Goal: Information Seeking & Learning: Learn about a topic

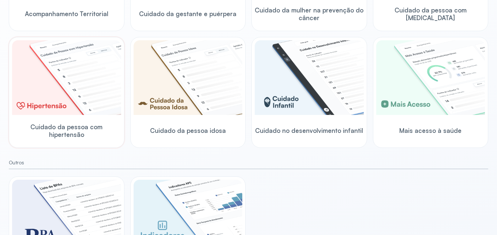
scroll to position [220, 0]
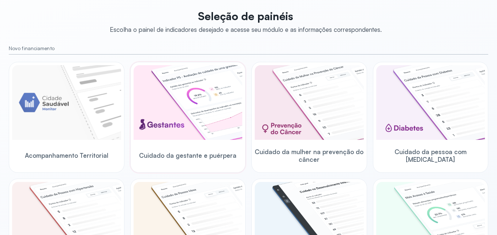
scroll to position [73, 0]
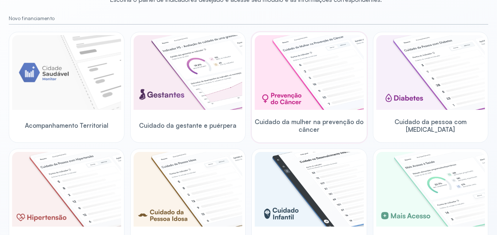
click at [290, 105] on img at bounding box center [309, 72] width 109 height 75
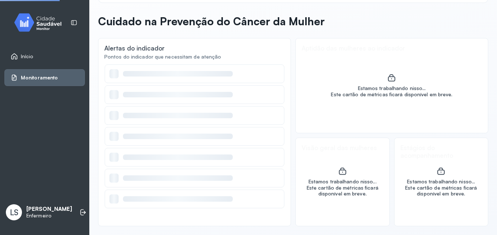
scroll to position [26, 0]
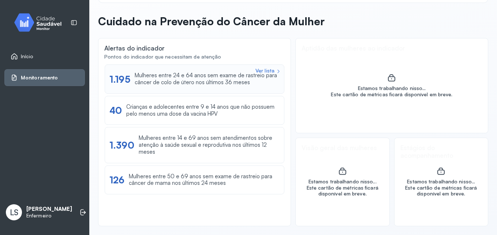
click at [264, 70] on div "Ver lista" at bounding box center [265, 71] width 19 height 6
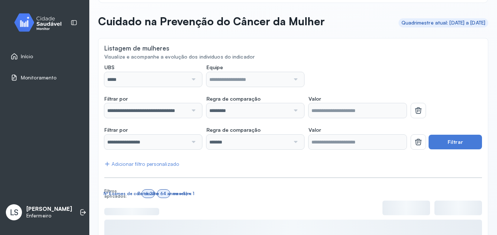
scroll to position [73, 0]
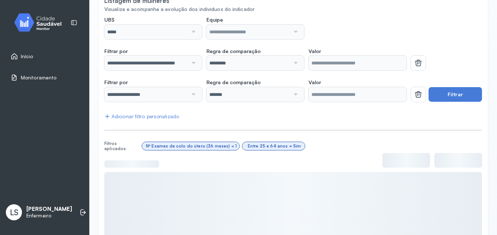
click at [192, 33] on div at bounding box center [193, 32] width 10 height 15
click at [193, 32] on div at bounding box center [193, 32] width 10 height 15
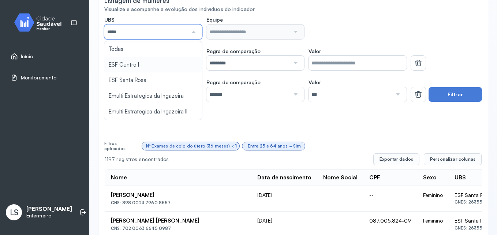
type input "*****"
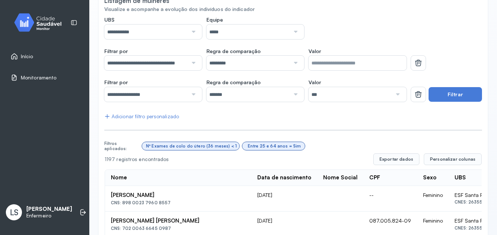
click at [295, 31] on div at bounding box center [295, 32] width 10 height 15
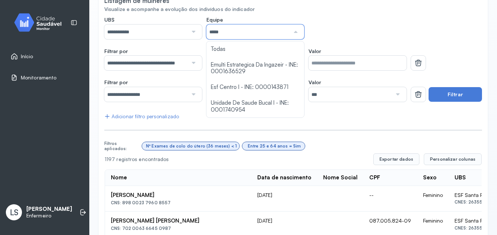
click at [356, 33] on div "**********" at bounding box center [255, 27] width 302 height 23
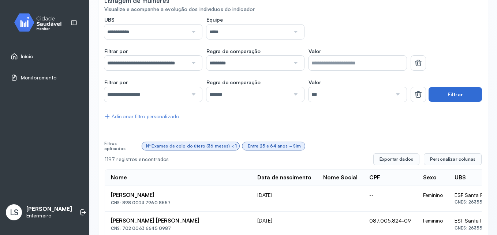
click at [447, 98] on button "Filtrar" at bounding box center [455, 94] width 53 height 15
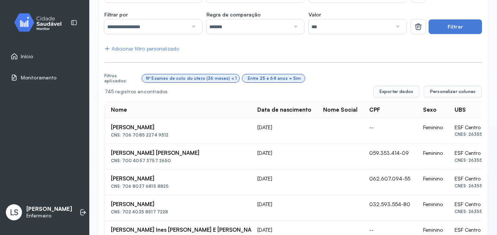
scroll to position [140, 0]
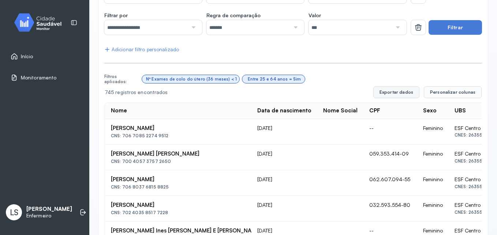
click at [399, 91] on button "Exportar dados" at bounding box center [396, 92] width 46 height 12
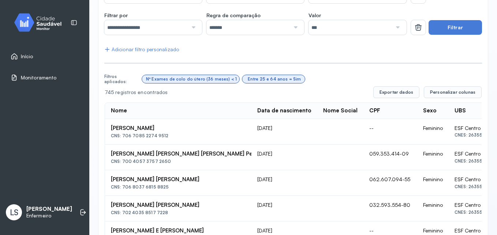
click at [32, 26] on img at bounding box center [41, 23] width 66 height 22
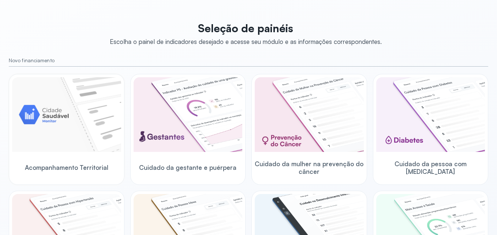
scroll to position [30, 0]
click at [66, 131] on img at bounding box center [66, 115] width 109 height 75
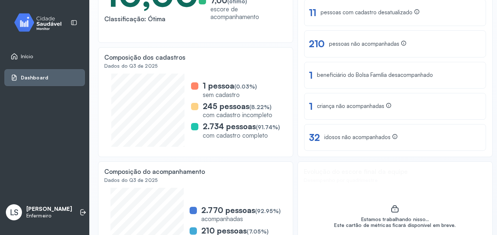
scroll to position [182, 0]
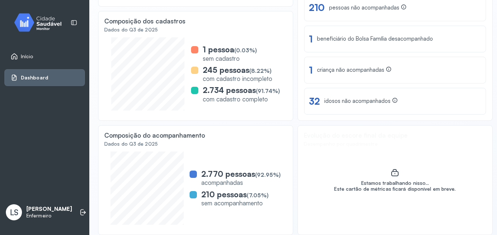
click at [30, 55] on span "Início" at bounding box center [27, 56] width 12 height 6
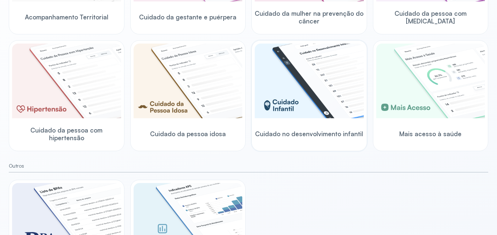
scroll to position [218, 0]
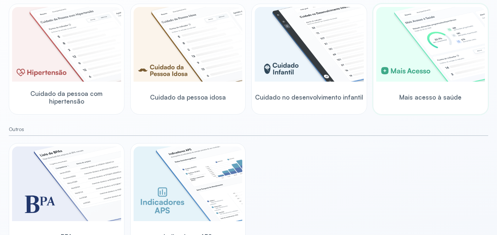
click at [420, 79] on img at bounding box center [430, 44] width 109 height 75
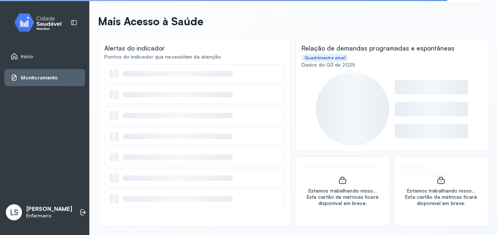
click at [31, 56] on span "Início" at bounding box center [27, 56] width 12 height 6
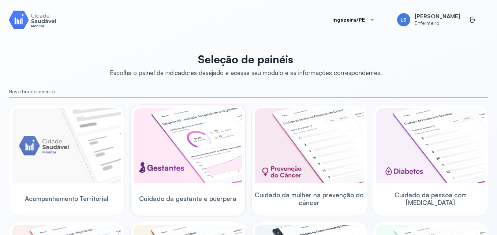
click at [175, 152] on img at bounding box center [188, 145] width 109 height 75
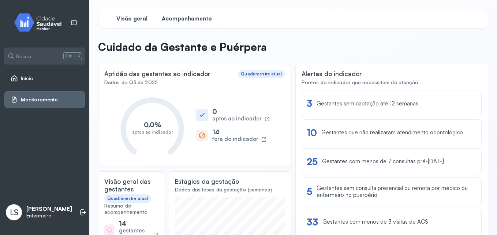
click at [176, 21] on span "Acompanhamento" at bounding box center [187, 18] width 50 height 7
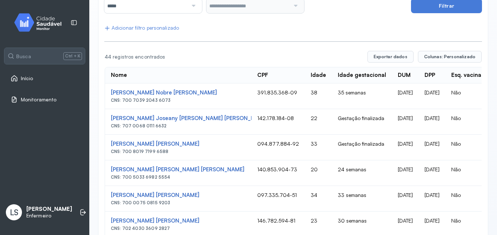
scroll to position [73, 0]
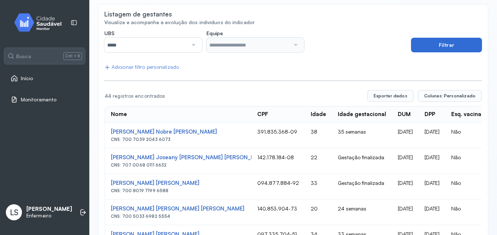
click at [453, 48] on button "Filtrar" at bounding box center [446, 45] width 71 height 15
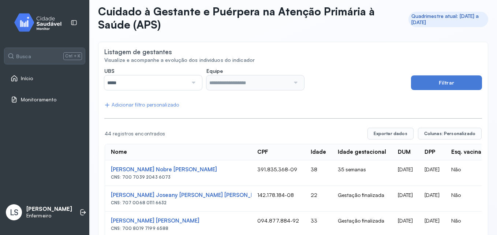
scroll to position [0, 0]
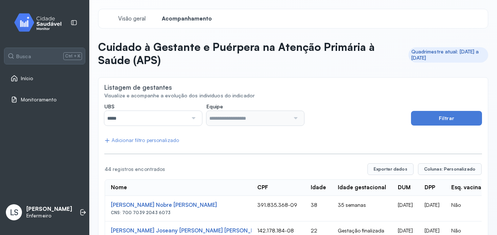
click at [185, 117] on input "*****" at bounding box center [145, 118] width 83 height 15
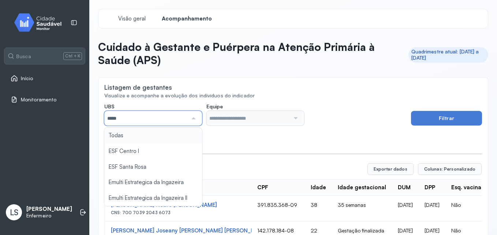
type input "*****"
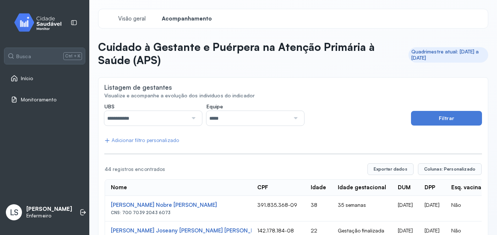
click at [291, 116] on div at bounding box center [295, 118] width 10 height 15
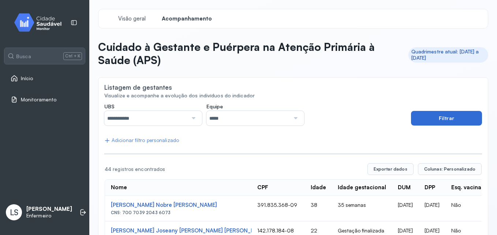
click at [425, 122] on button "Filtrar" at bounding box center [446, 118] width 71 height 15
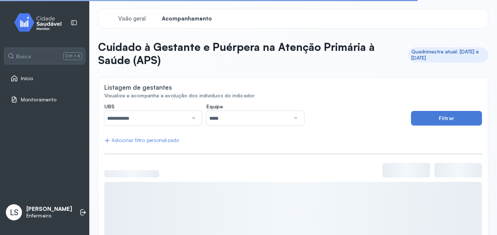
click at [155, 137] on div "Adicionar filtro personalizado" at bounding box center [141, 140] width 75 height 6
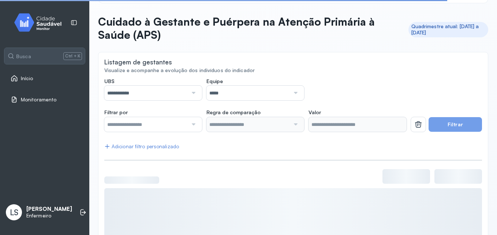
scroll to position [73, 0]
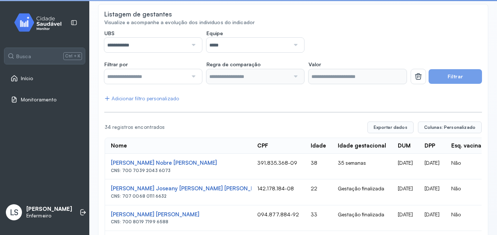
click at [180, 74] on input "text" at bounding box center [145, 76] width 83 height 15
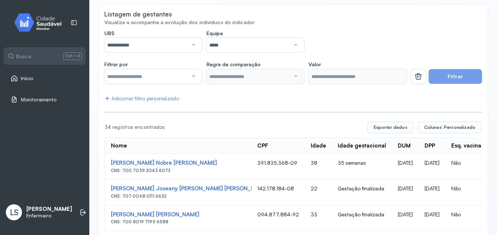
drag, startPoint x: 145, startPoint y: 81, endPoint x: 149, endPoint y: 82, distance: 4.2
click at [145, 81] on input "text" at bounding box center [145, 76] width 83 height 15
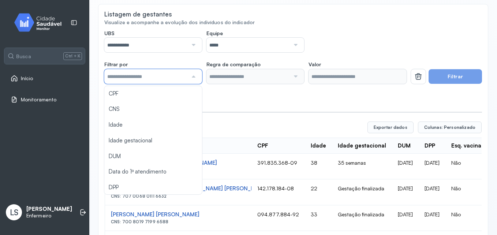
drag, startPoint x: 270, startPoint y: 96, endPoint x: 331, endPoint y: 96, distance: 61.5
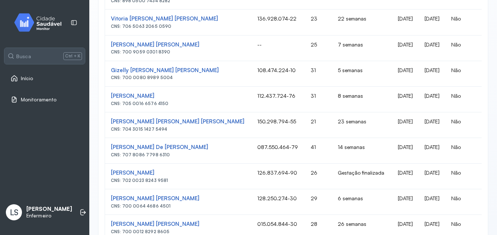
scroll to position [548, 0]
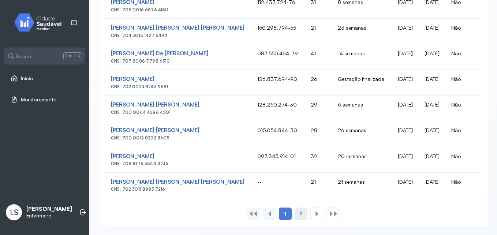
click at [302, 213] on div "2" at bounding box center [301, 214] width 13 height 12
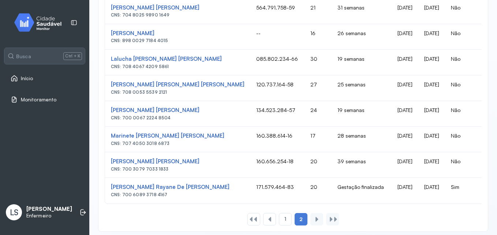
scroll to position [362, 0]
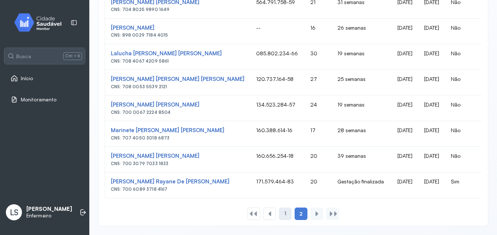
click at [284, 212] on span "1" at bounding box center [285, 214] width 2 height 6
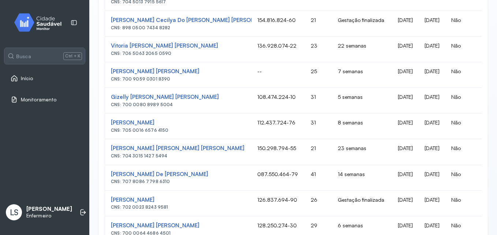
scroll to position [403, 0]
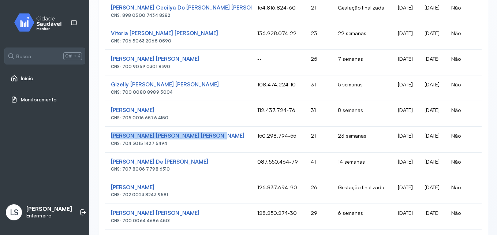
drag, startPoint x: 208, startPoint y: 136, endPoint x: 108, endPoint y: 135, distance: 99.2
click at [108, 135] on td "Maria Jamily Ferreira De Vasconcelos CNS: 704 3015 1427 5494" at bounding box center [178, 140] width 146 height 26
copy div "Maria Jamily Ferreira De Vasconcelos"
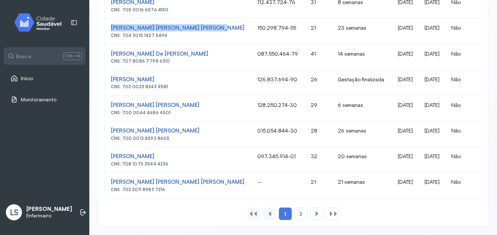
scroll to position [516, 0]
drag, startPoint x: 201, startPoint y: 127, endPoint x: 111, endPoint y: 125, distance: 89.7
click at [111, 127] on div "Maria Kely De Assis Santos Freitas" at bounding box center [178, 130] width 135 height 7
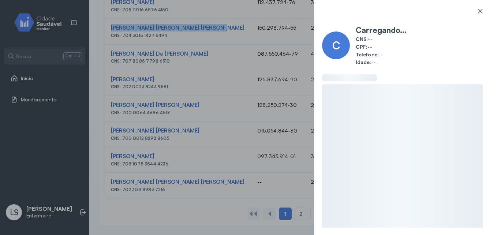
copy div "Maria Kely De Assis Santos Freitas"
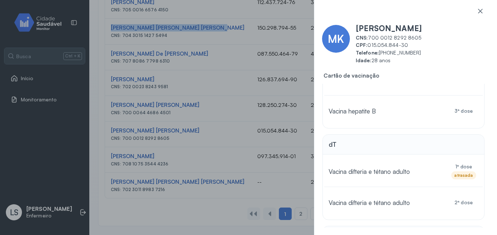
scroll to position [73, 0]
click at [477, 8] on icon at bounding box center [480, 10] width 7 height 7
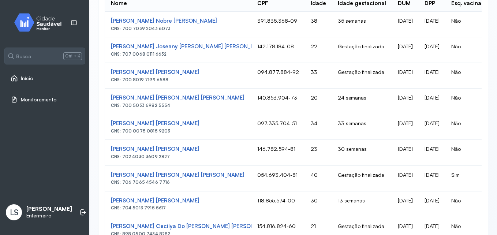
scroll to position [150, 0]
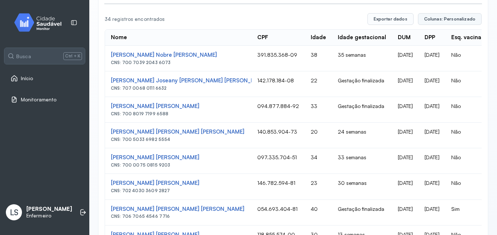
click at [434, 19] on span "Colunas: Personalizado" at bounding box center [449, 19] width 51 height 6
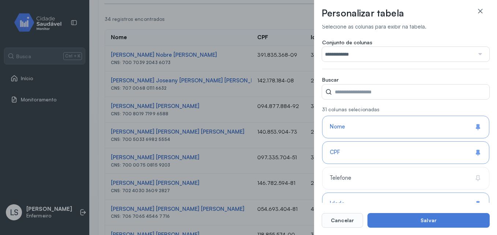
scroll to position [0, 0]
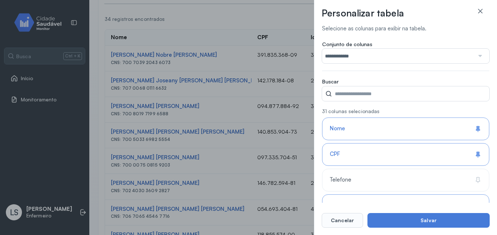
click at [361, 55] on input "**********" at bounding box center [398, 56] width 152 height 15
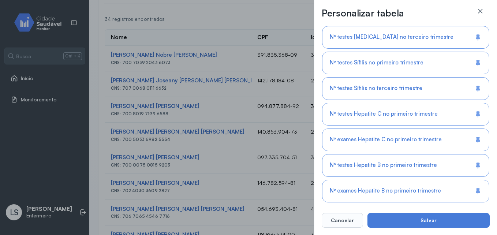
scroll to position [735, 0]
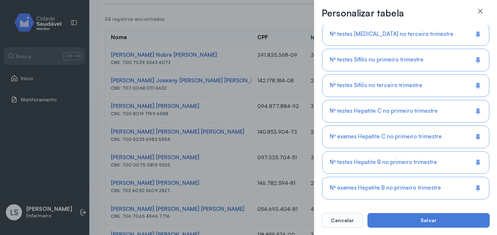
click at [346, 213] on button "Cancelar" at bounding box center [342, 220] width 41 height 15
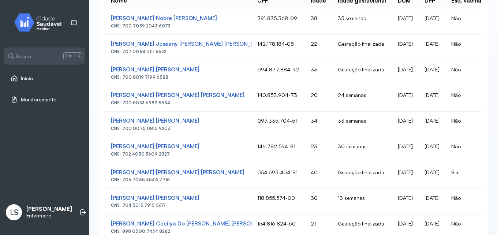
scroll to position [40, 0]
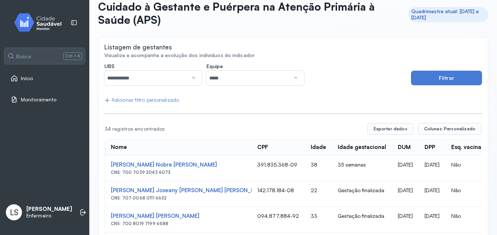
click at [258, 81] on input "*****" at bounding box center [247, 78] width 83 height 15
click at [143, 99] on div "Adicionar filtro personalizado" at bounding box center [141, 100] width 75 height 6
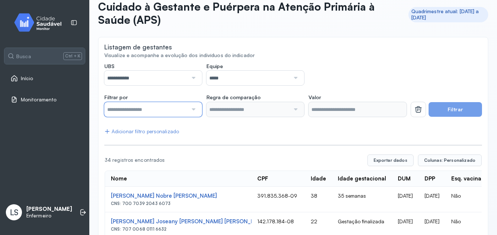
click at [162, 108] on input "text" at bounding box center [145, 109] width 83 height 15
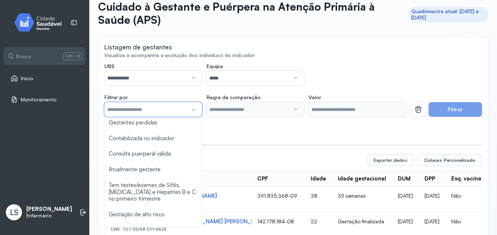
scroll to position [501, 0]
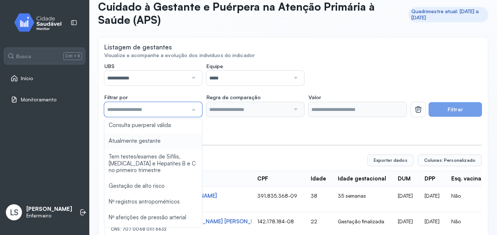
type input "*******"
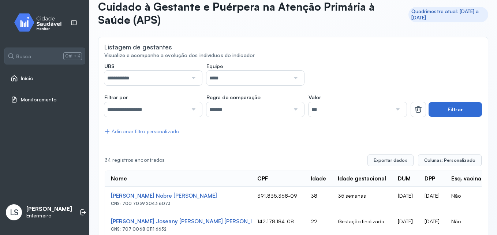
click at [466, 107] on button "Filtrar" at bounding box center [455, 109] width 53 height 15
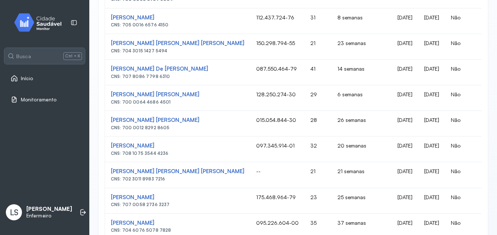
scroll to position [447, 0]
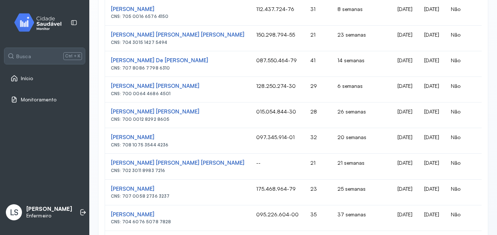
drag, startPoint x: 183, startPoint y: 135, endPoint x: 105, endPoint y: 137, distance: 78.4
click at [105, 137] on td "Nubia Maria De Oliveira CNS: 708 1075 3544 4236" at bounding box center [177, 141] width 145 height 26
copy div "Nubia Maria De Oliveira"
drag, startPoint x: 198, startPoint y: 112, endPoint x: 109, endPoint y: 107, distance: 88.8
click at [109, 107] on td "Maria Kely De Assis Santos Freitas CNS: 700 0012 8292 8605" at bounding box center [177, 116] width 145 height 26
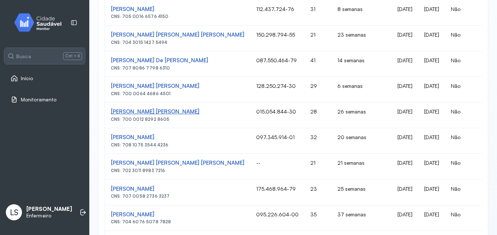
copy div "Maria Kely De Assis Santos Freitas"
drag, startPoint x: 197, startPoint y: 165, endPoint x: 111, endPoint y: 161, distance: 86.1
click at [111, 161] on div "Maisa Cristina Da Silva Araujo" at bounding box center [178, 163] width 134 height 7
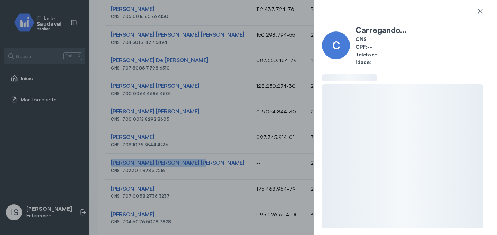
copy div "Maisa Cristina Da Silva Araujo"
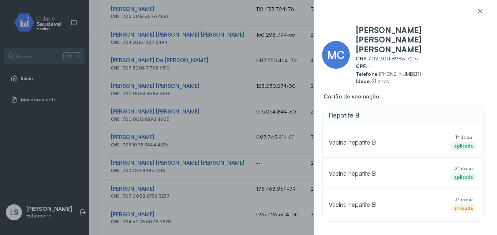
drag, startPoint x: 242, startPoint y: 103, endPoint x: 220, endPoint y: 122, distance: 29.0
click at [241, 105] on div "MC Maisa Cristina Da Silva Araujo CNS: 702 3011 8983 7216 CPF: -- Telefone: (87…" at bounding box center [248, 117] width 497 height 235
click at [219, 164] on div "MC Maisa Cristina Da Silva Araujo CNS: 702 3011 8983 7216 CPF: -- Telefone: (87…" at bounding box center [248, 117] width 497 height 235
click at [477, 15] on div at bounding box center [480, 14] width 19 height 15
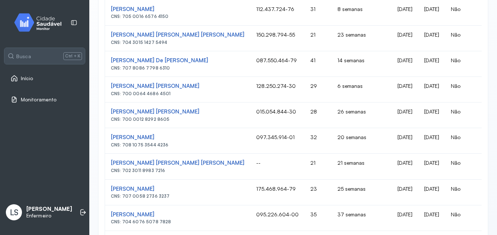
drag, startPoint x: 191, startPoint y: 162, endPoint x: 108, endPoint y: 161, distance: 83.5
click at [108, 161] on td "Maisa Cristina Da Silva Araujo CNS: 702 3011 8983 7216" at bounding box center [177, 167] width 145 height 26
copy div "Maisa Cristina Da Silva Araujo"
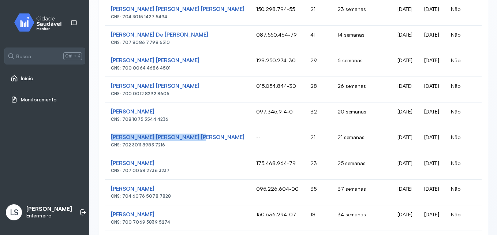
scroll to position [483, 0]
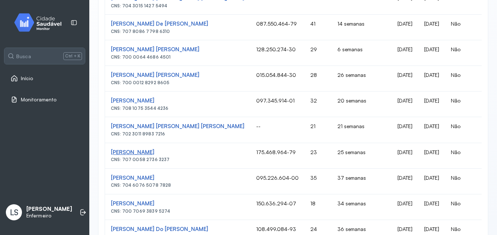
click at [184, 151] on div "Kaline Rodrigues Da Silva" at bounding box center [178, 152] width 134 height 7
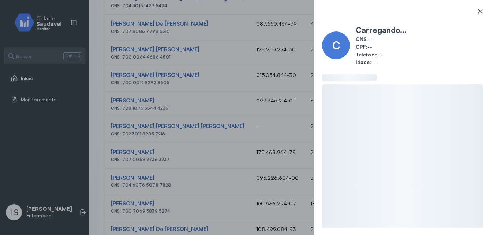
click at [478, 13] on icon at bounding box center [480, 10] width 7 height 7
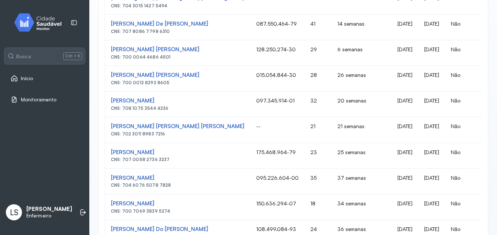
drag, startPoint x: 181, startPoint y: 152, endPoint x: 110, endPoint y: 153, distance: 70.7
click at [110, 153] on td "Kaline Rodrigues Da Silva CNS: 707 0058 2736 3237" at bounding box center [177, 156] width 145 height 26
copy div "Kaline Rodrigues Da Silva"
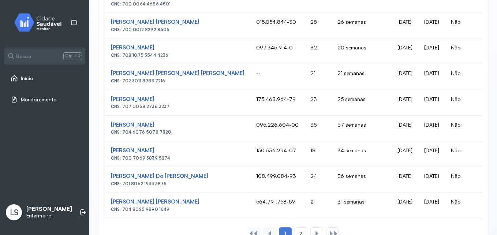
scroll to position [557, 0]
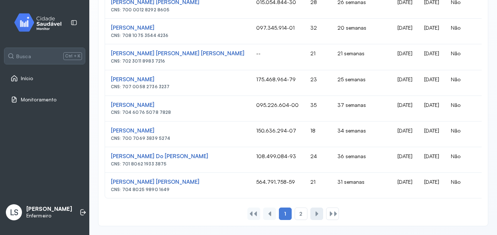
click at [314, 217] on div at bounding box center [317, 214] width 6 height 6
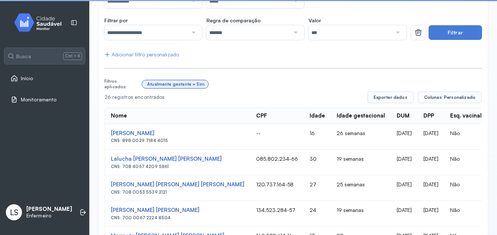
scroll to position [202, 0]
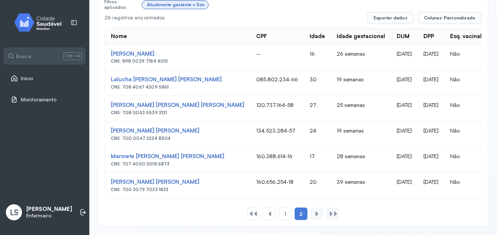
drag, startPoint x: 193, startPoint y: 51, endPoint x: 107, endPoint y: 48, distance: 85.8
click at [107, 48] on td "Alany Leticia Soares De Souza CNS: 898 0029 7184 4015" at bounding box center [177, 58] width 145 height 26
copy div "Alany Leticia Soares De Souza"
click at [281, 211] on div "1" at bounding box center [285, 214] width 13 height 12
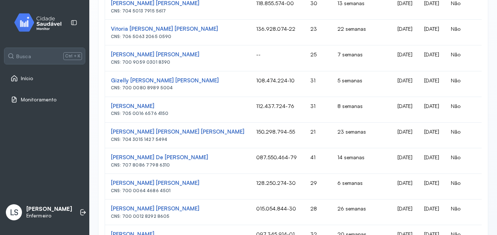
scroll to position [337, 0]
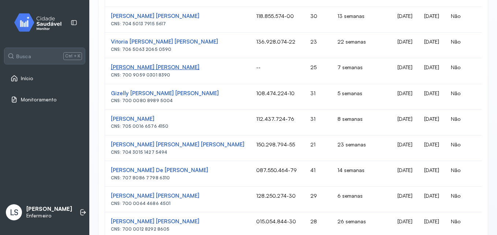
click at [183, 69] on div "Maria Alany Brito Silva" at bounding box center [178, 67] width 134 height 7
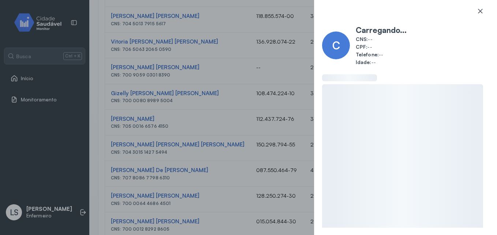
click at [475, 8] on div at bounding box center [480, 14] width 19 height 15
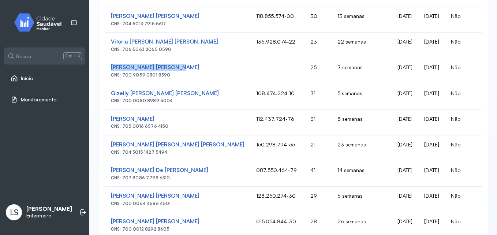
drag, startPoint x: 179, startPoint y: 67, endPoint x: 111, endPoint y: 63, distance: 68.6
click at [111, 63] on td "Maria Alany Brito Silva CNS: 700 9059 0301 8390" at bounding box center [177, 71] width 145 height 26
copy div "Maria Alany Brito Silva"
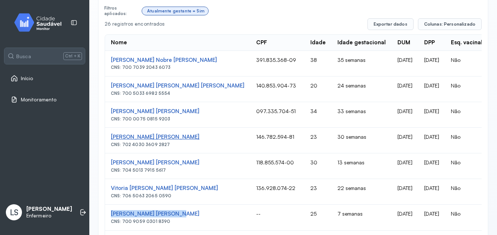
scroll to position [227, 0]
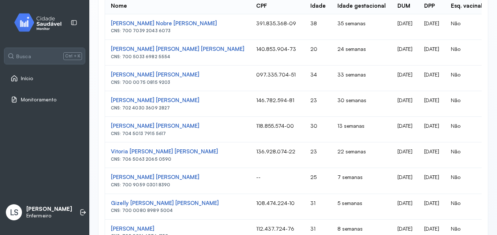
click at [250, 86] on td "097.335.704-51" at bounding box center [277, 79] width 54 height 26
drag, startPoint x: 189, startPoint y: 75, endPoint x: 108, endPoint y: 77, distance: 80.9
click at [108, 77] on td "Renata Mirelly De Siqueira CNS: 700 0075 0815 9203" at bounding box center [177, 79] width 145 height 26
copy div "[PERSON_NAME]"
click at [186, 74] on div "[PERSON_NAME]" at bounding box center [178, 74] width 134 height 7
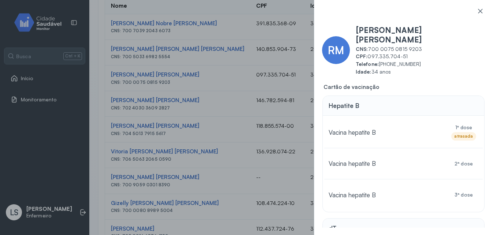
click at [224, 148] on div "RM Renata Mirelly De Siqueira CNS: 700 0075 0815 9203 CPF: 097.335.704-51 Telef…" at bounding box center [248, 117] width 497 height 235
click at [477, 13] on icon at bounding box center [480, 10] width 7 height 7
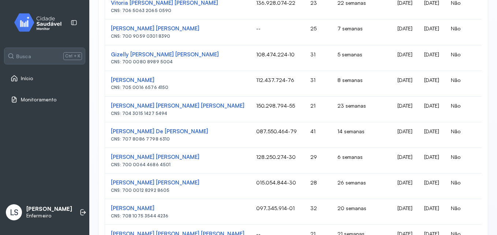
scroll to position [373, 0]
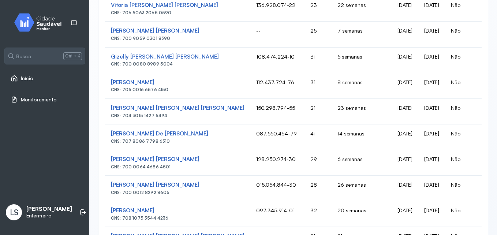
drag, startPoint x: 178, startPoint y: 85, endPoint x: 105, endPoint y: 93, distance: 73.3
click at [178, 82] on div "Elani Alves De Morais" at bounding box center [178, 82] width 134 height 7
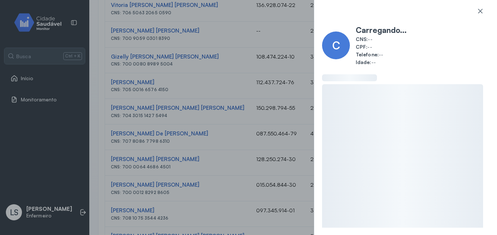
drag, startPoint x: 484, startPoint y: 8, endPoint x: 466, endPoint y: 16, distance: 19.5
click at [483, 8] on div at bounding box center [480, 14] width 19 height 15
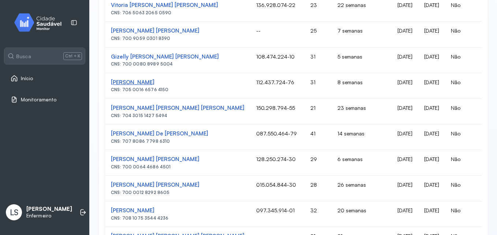
drag, startPoint x: 178, startPoint y: 80, endPoint x: 111, endPoint y: 80, distance: 67.4
click at [111, 80] on div "Elani Alves De Morais" at bounding box center [178, 82] width 134 height 7
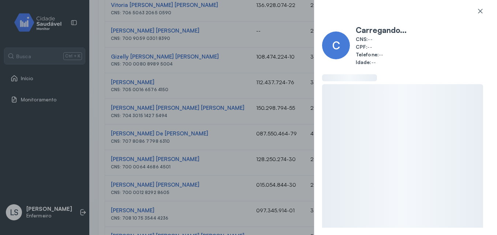
drag, startPoint x: 187, startPoint y: 69, endPoint x: 217, endPoint y: 71, distance: 30.8
click at [188, 69] on div "C Carregando... CNS: -- CPF: -- Telefone: -- Idade: --" at bounding box center [248, 117] width 497 height 235
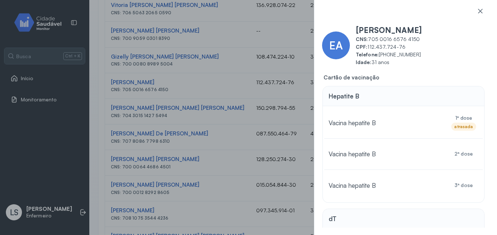
click at [252, 114] on div "EA Elani Alves De Morais CNS: 705 0016 6576 4150 CPF: 112.437.724-76 Telefone: …" at bounding box center [248, 117] width 497 height 235
drag, startPoint x: 482, startPoint y: 11, endPoint x: 457, endPoint y: 21, distance: 26.9
click at [481, 11] on icon at bounding box center [480, 10] width 7 height 7
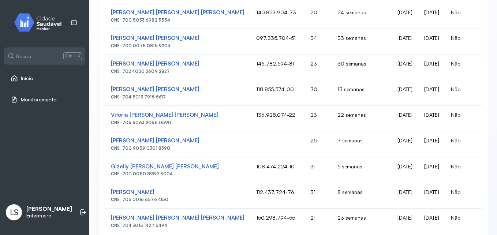
scroll to position [81, 0]
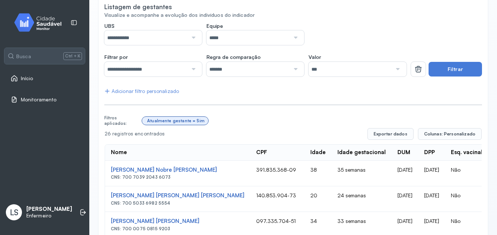
click at [150, 92] on div "Adicionar filtro personalizado" at bounding box center [141, 91] width 75 height 6
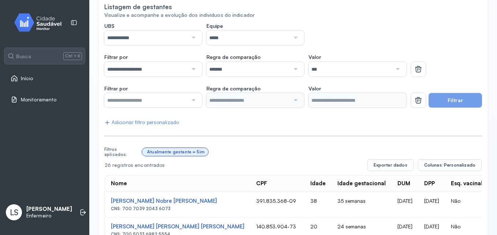
click at [173, 100] on input "text" at bounding box center [145, 100] width 83 height 15
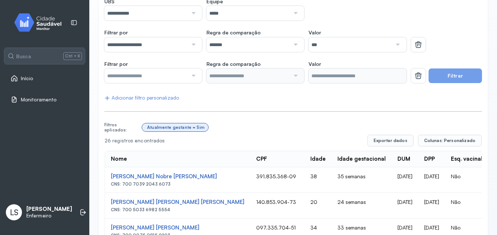
scroll to position [117, 0]
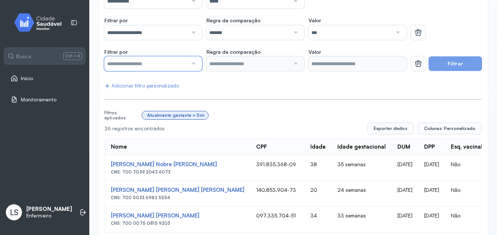
drag, startPoint x: 165, startPoint y: 64, endPoint x: 172, endPoint y: 69, distance: 8.1
click at [165, 64] on input "text" at bounding box center [145, 63] width 83 height 15
click at [168, 31] on input "**********" at bounding box center [145, 32] width 83 height 15
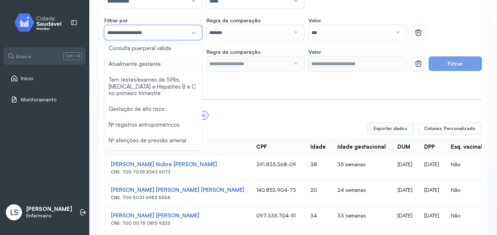
click at [235, 33] on input "*******" at bounding box center [247, 32] width 83 height 15
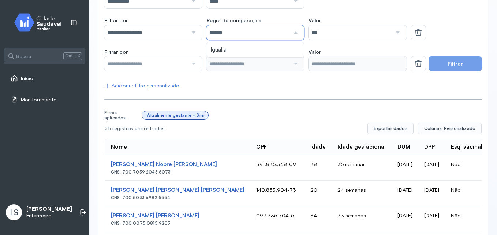
click at [172, 67] on input "text" at bounding box center [145, 63] width 83 height 15
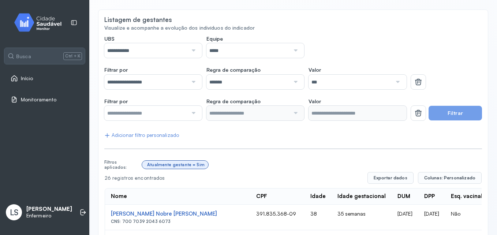
scroll to position [81, 0]
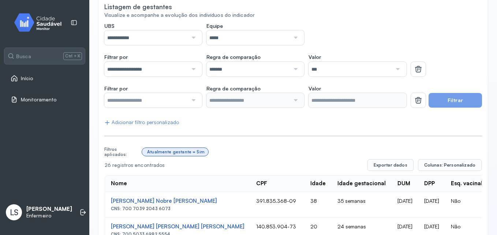
click at [164, 123] on div "Adicionar filtro personalizado" at bounding box center [141, 122] width 75 height 6
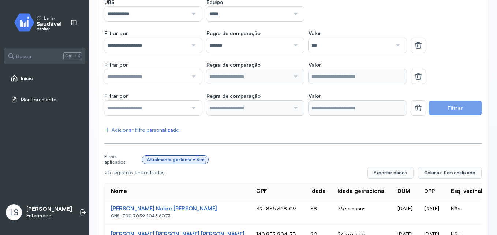
scroll to position [117, 0]
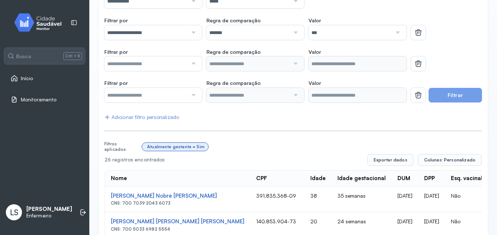
drag, startPoint x: 174, startPoint y: 82, endPoint x: 176, endPoint y: 90, distance: 8.5
click at [176, 90] on div "Filtrar por" at bounding box center [153, 91] width 98 height 23
click at [179, 95] on input "text" at bounding box center [145, 95] width 83 height 15
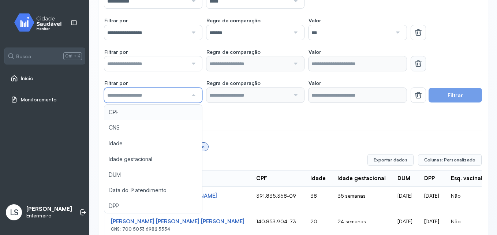
click at [419, 57] on button at bounding box center [418, 63] width 15 height 15
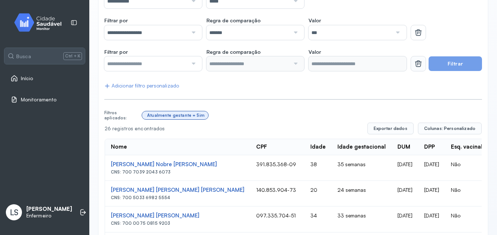
click at [411, 63] on button at bounding box center [418, 63] width 15 height 15
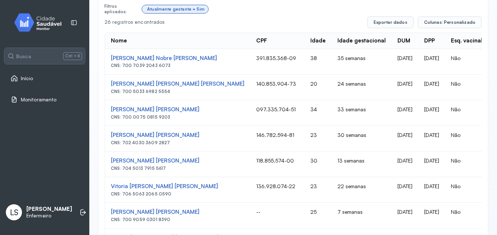
scroll to position [190, 0]
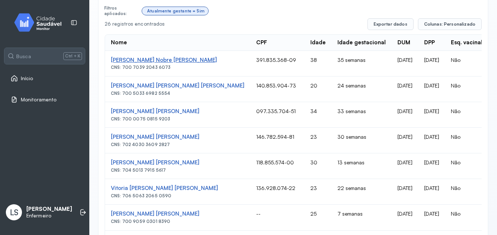
click at [160, 59] on div "[PERSON_NAME]" at bounding box center [178, 60] width 134 height 7
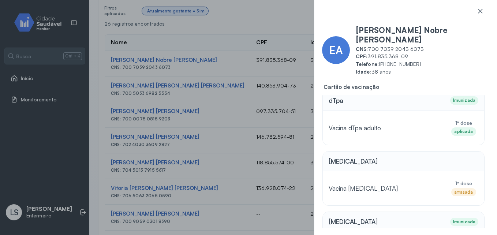
scroll to position [244, 0]
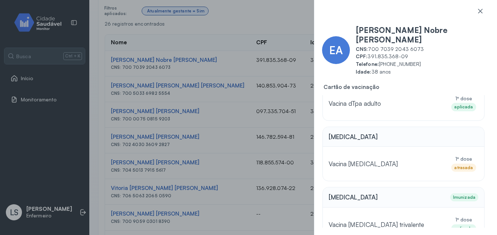
click at [459, 165] on div "atrasada" at bounding box center [463, 167] width 19 height 5
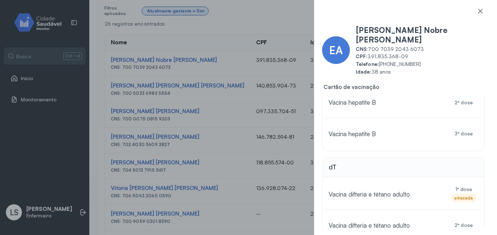
scroll to position [0, 0]
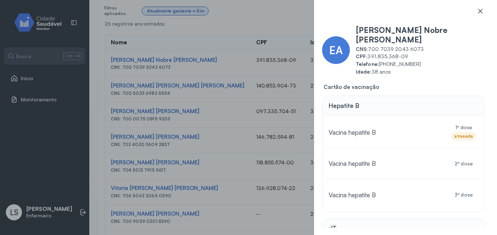
click at [480, 11] on icon at bounding box center [480, 11] width 4 height 4
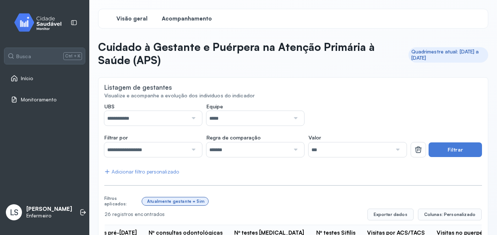
click at [141, 19] on span "Visão geral" at bounding box center [131, 18] width 31 height 7
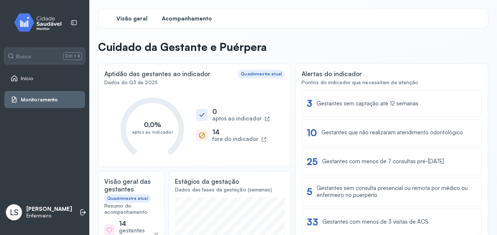
click at [188, 22] on span "Acompanhamento" at bounding box center [187, 18] width 50 height 7
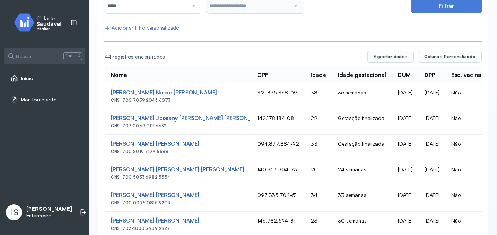
scroll to position [77, 0]
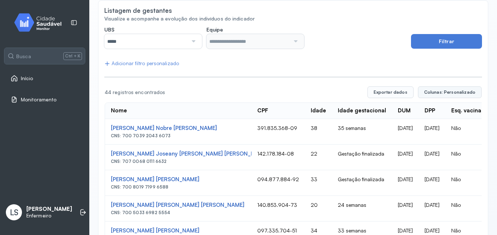
click at [428, 91] on span "Colunas: Personalizado" at bounding box center [449, 92] width 51 height 6
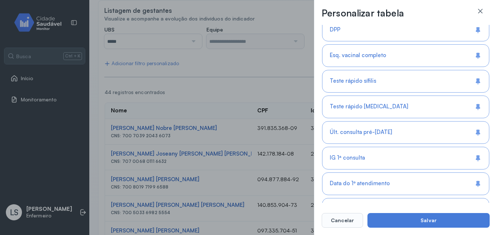
scroll to position [256, 0]
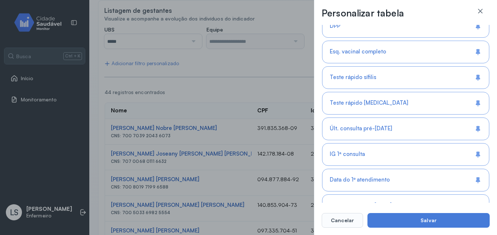
drag, startPoint x: 132, startPoint y: 64, endPoint x: 110, endPoint y: 67, distance: 21.8
click at [131, 63] on div "**********" at bounding box center [248, 117] width 497 height 235
click at [482, 11] on icon at bounding box center [480, 10] width 7 height 7
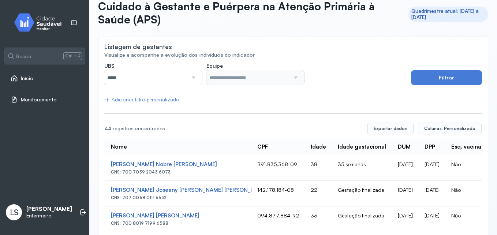
scroll to position [0, 0]
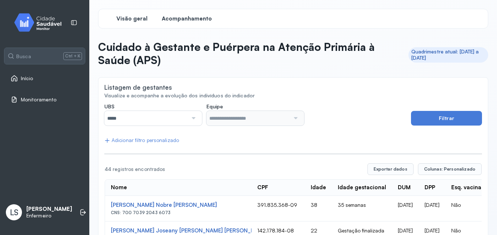
click at [126, 23] on div "Visão geral" at bounding box center [131, 18] width 55 height 13
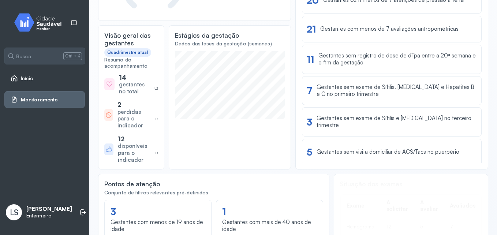
scroll to position [146, 0]
click at [133, 152] on div "disponíveis para o indicador" at bounding box center [135, 152] width 35 height 21
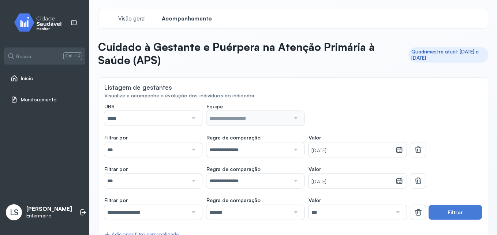
click at [188, 120] on div at bounding box center [193, 118] width 10 height 15
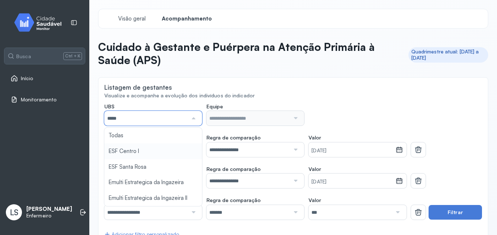
type input "*****"
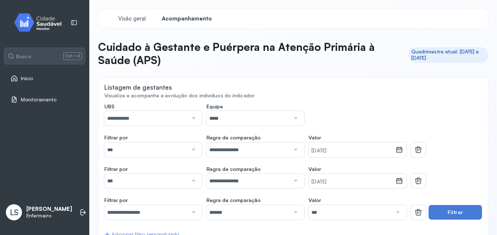
click at [256, 116] on input "*****" at bounding box center [247, 118] width 83 height 15
click at [438, 215] on button "Filtrar" at bounding box center [455, 212] width 53 height 15
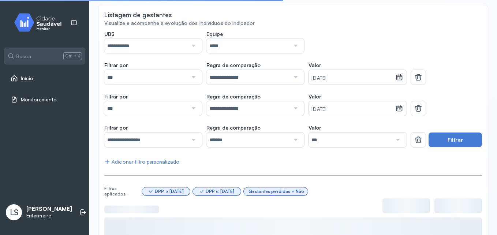
scroll to position [73, 0]
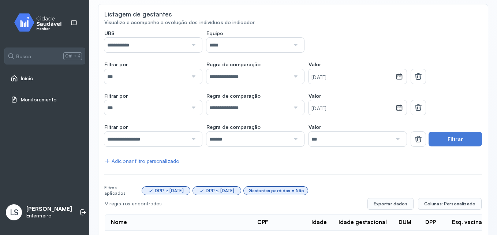
click at [185, 76] on input "***" at bounding box center [145, 76] width 83 height 15
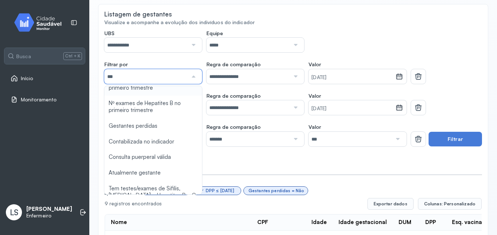
scroll to position [439, 0]
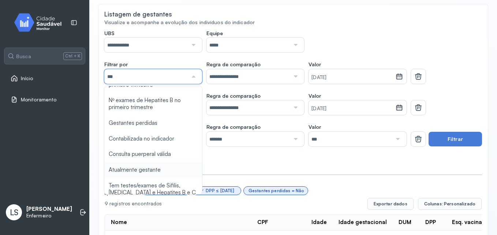
type input "*******"
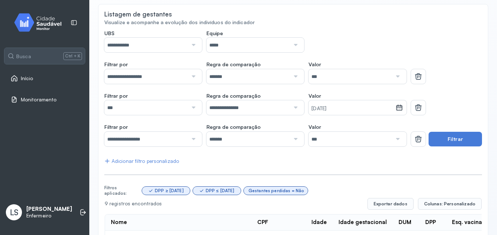
click at [442, 136] on button "Filtrar" at bounding box center [455, 139] width 53 height 15
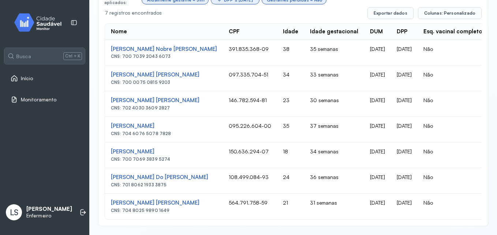
scroll to position [123, 0]
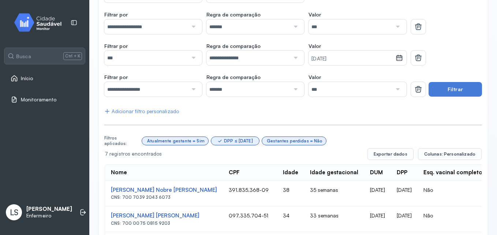
click at [38, 78] on link "Início" at bounding box center [45, 78] width 68 height 7
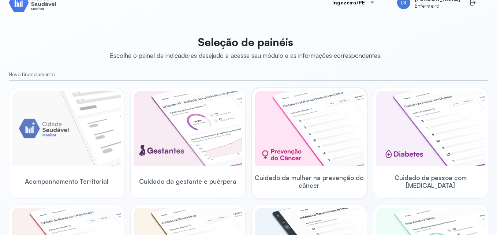
scroll to position [13, 0]
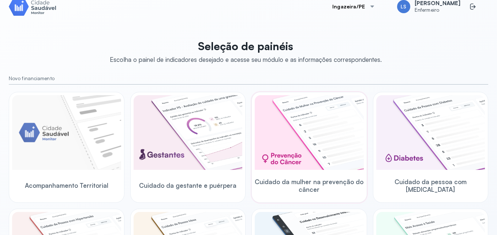
click at [307, 116] on img at bounding box center [309, 132] width 109 height 75
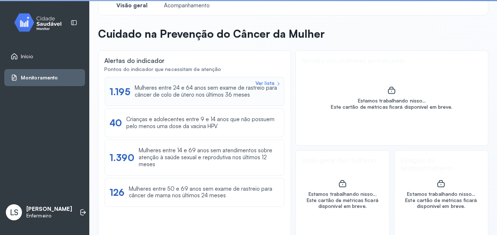
scroll to position [26, 0]
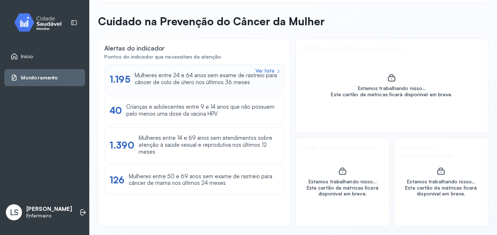
click at [209, 78] on div "Mulheres entre 24 e 64 anos sem exame de rastreio para câncer de colo de útero …" at bounding box center [207, 79] width 145 height 14
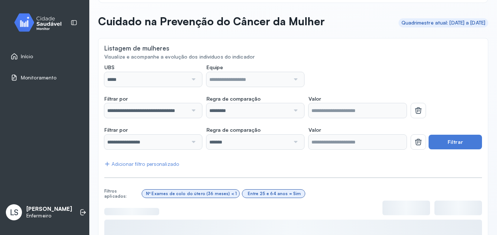
click at [191, 82] on div at bounding box center [193, 79] width 10 height 15
click at [189, 81] on div at bounding box center [193, 79] width 10 height 15
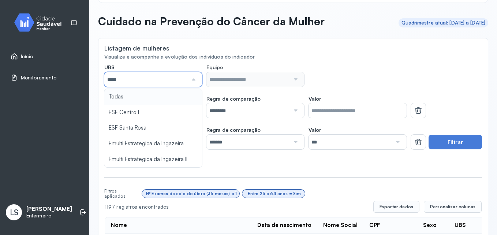
type input "*****"
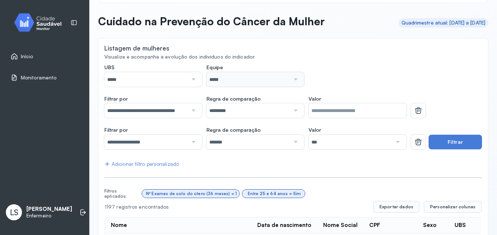
drag, startPoint x: 160, startPoint y: 98, endPoint x: 163, endPoint y: 94, distance: 4.9
click at [183, 82] on input "*****" at bounding box center [145, 79] width 83 height 15
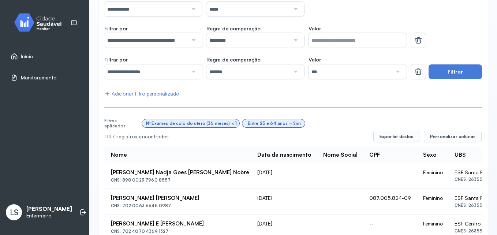
scroll to position [99, 0]
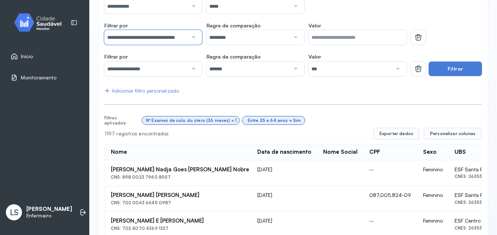
click at [175, 41] on input "**********" at bounding box center [145, 37] width 83 height 15
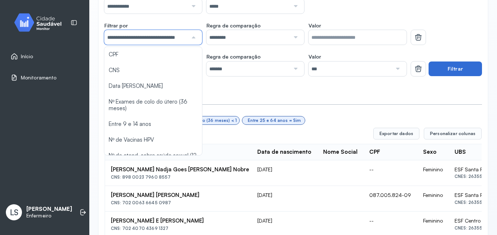
click at [457, 72] on button "Filtrar" at bounding box center [455, 69] width 53 height 15
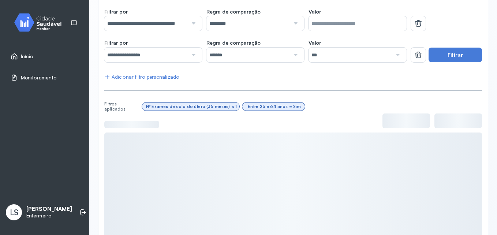
scroll to position [135, 0]
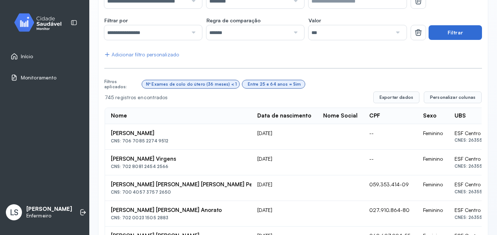
click at [439, 34] on button "Filtrar" at bounding box center [455, 32] width 53 height 15
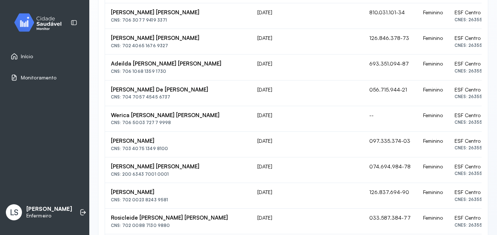
scroll to position [580, 0]
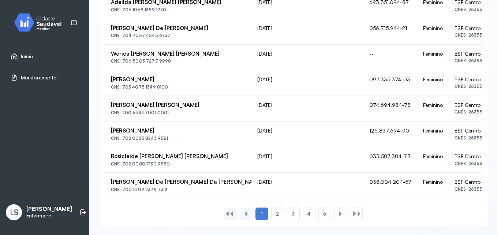
drag, startPoint x: 310, startPoint y: 193, endPoint x: 328, endPoint y: 192, distance: 17.9
click at [328, 192] on td at bounding box center [340, 185] width 46 height 25
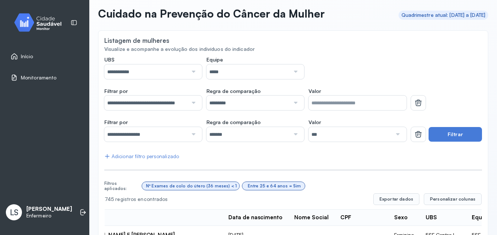
scroll to position [0, 0]
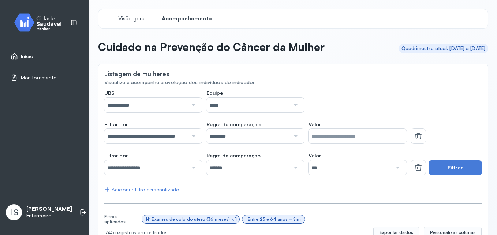
click at [266, 104] on input "*****" at bounding box center [247, 105] width 83 height 15
drag, startPoint x: 351, startPoint y: 108, endPoint x: 216, endPoint y: 111, distance: 134.8
click at [347, 108] on div "**********" at bounding box center [255, 101] width 302 height 23
click at [138, 138] on input "**********" at bounding box center [145, 136] width 83 height 15
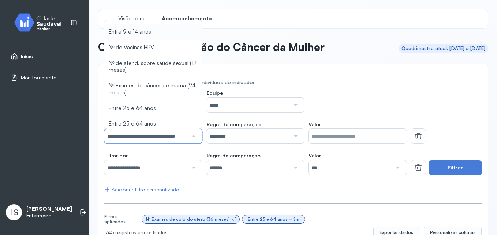
scroll to position [85, 0]
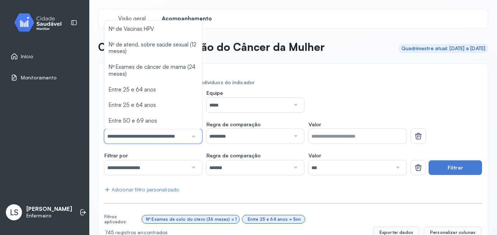
click at [271, 137] on input "*********" at bounding box center [247, 136] width 83 height 15
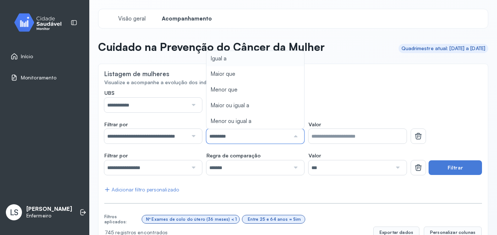
click at [330, 95] on div "**********" at bounding box center [255, 101] width 302 height 23
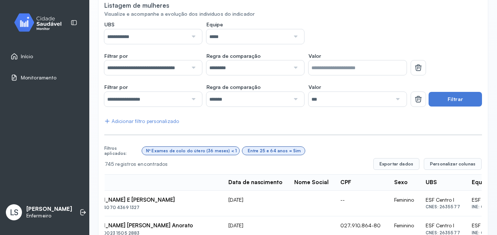
scroll to position [73, 0]
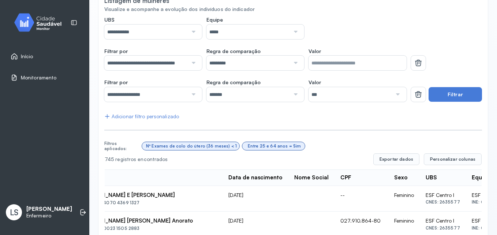
click at [154, 114] on div "Adicionar filtro personalizado" at bounding box center [141, 117] width 75 height 6
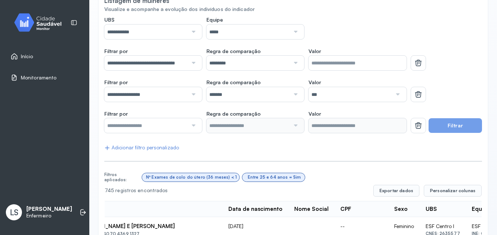
click at [140, 121] on input "text" at bounding box center [145, 125] width 83 height 15
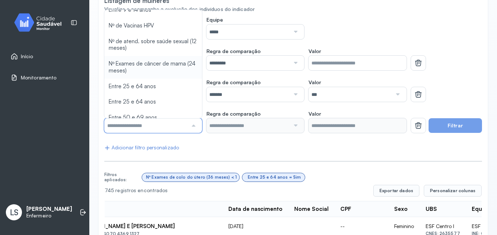
scroll to position [85, 0]
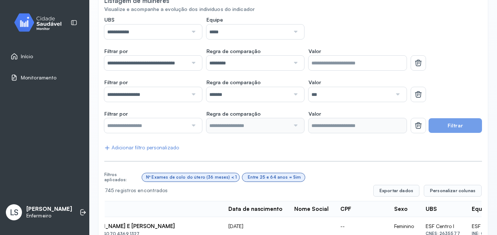
click at [435, 36] on div "**********" at bounding box center [293, 27] width 378 height 23
click at [417, 122] on icon at bounding box center [418, 125] width 9 height 9
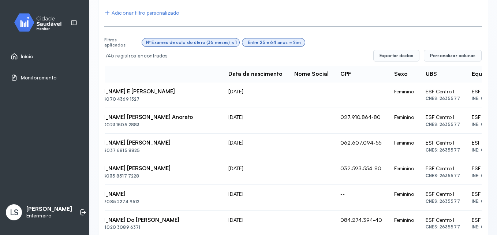
scroll to position [0, 0]
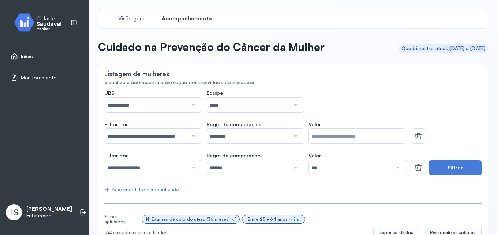
click at [20, 54] on div "Início" at bounding box center [22, 56] width 23 height 7
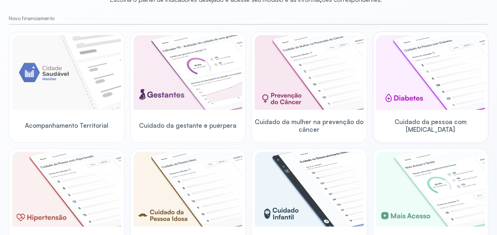
click at [448, 90] on img at bounding box center [430, 72] width 109 height 75
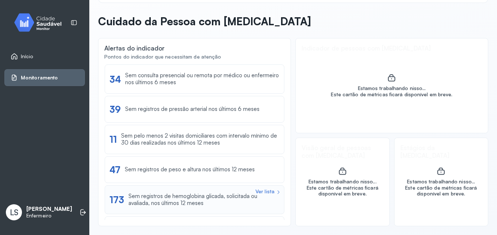
click at [193, 202] on div "Sem registros de hemoglobina glicada, solicitada ou avaliada, nos últimos 12 me…" at bounding box center [204, 200] width 151 height 14
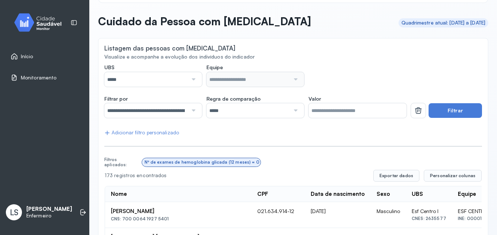
drag, startPoint x: 190, startPoint y: 78, endPoint x: 189, endPoint y: 86, distance: 8.1
click at [190, 78] on div at bounding box center [193, 79] width 10 height 15
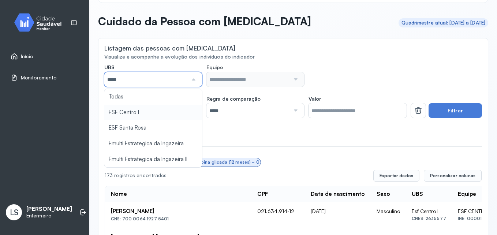
type input "*****"
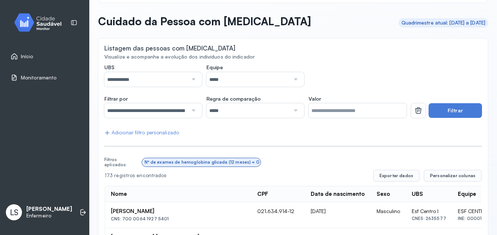
drag, startPoint x: 152, startPoint y: 115, endPoint x: 171, endPoint y: 105, distance: 21.3
click at [450, 107] on button "Filtrar" at bounding box center [455, 110] width 53 height 15
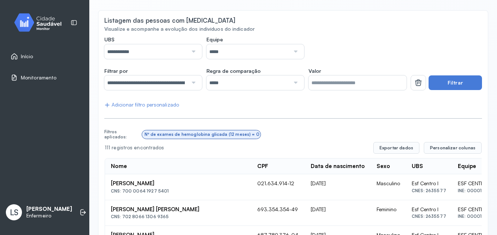
scroll to position [110, 0]
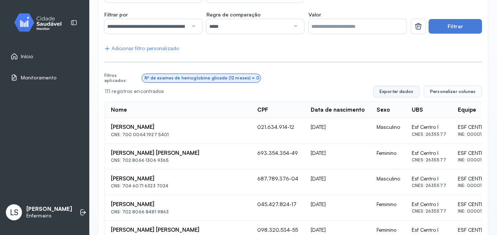
click at [406, 91] on button "Exportar dados" at bounding box center [396, 92] width 46 height 12
click at [46, 78] on span "Monitoramento" at bounding box center [39, 78] width 36 height 6
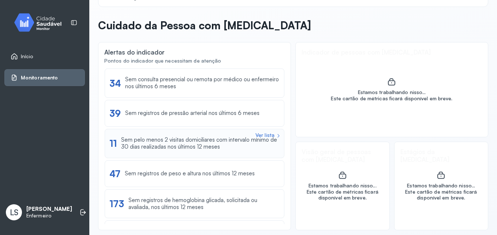
scroll to position [26, 0]
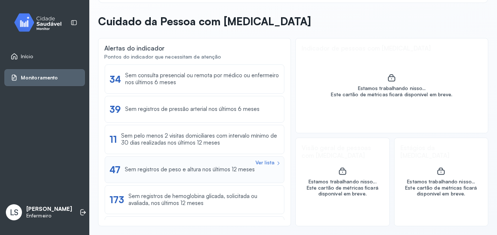
click at [260, 165] on div "Ver lista" at bounding box center [265, 163] width 19 height 6
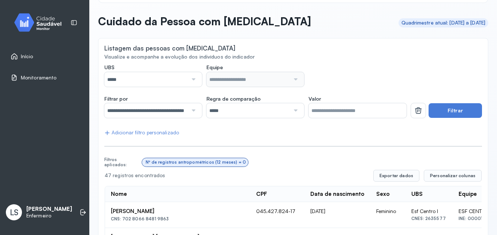
click at [40, 60] on link "Início" at bounding box center [45, 56] width 68 height 7
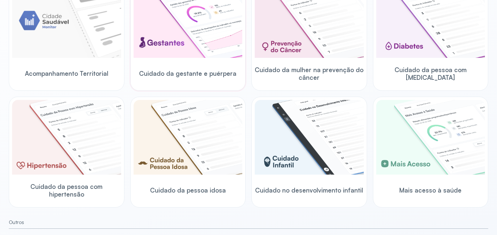
scroll to position [135, 0]
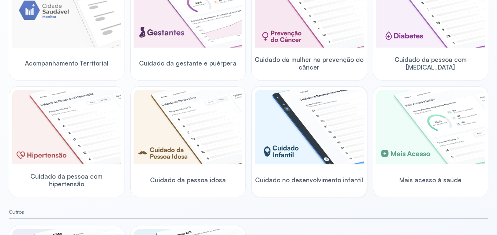
click at [307, 131] on img at bounding box center [309, 127] width 109 height 75
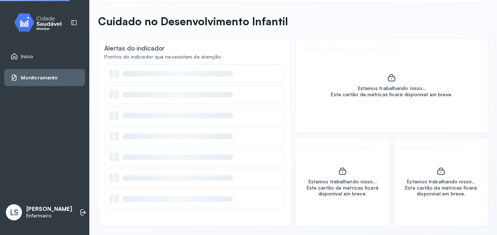
scroll to position [26, 0]
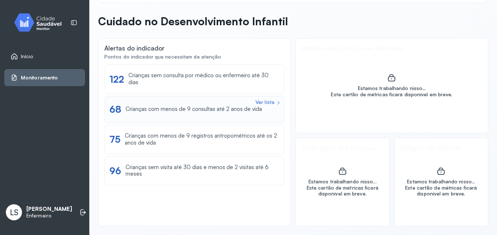
click at [241, 106] on div "Crianças com menos de 9 consultas até 2 anos de vida" at bounding box center [194, 109] width 137 height 7
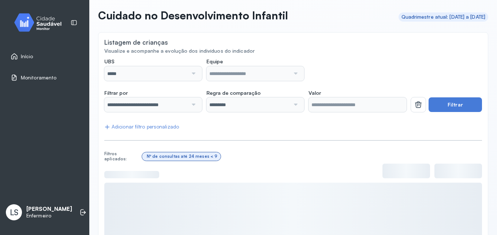
scroll to position [31, 0]
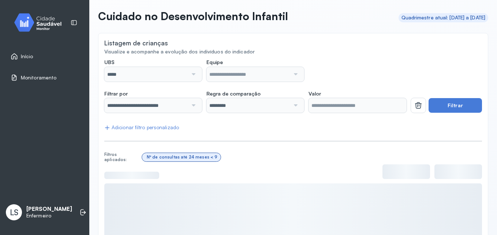
click at [188, 74] on div at bounding box center [193, 74] width 10 height 15
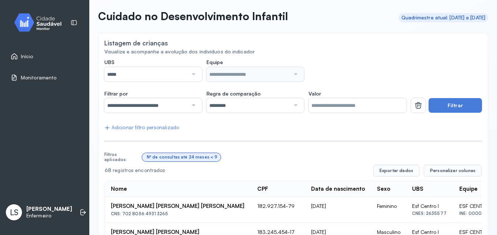
click at [183, 71] on input "*****" at bounding box center [145, 74] width 83 height 15
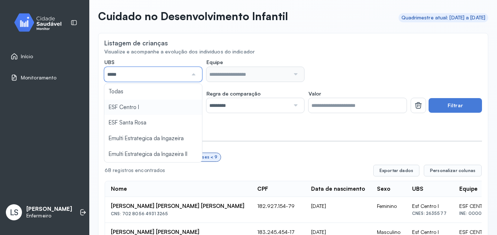
type input "*****"
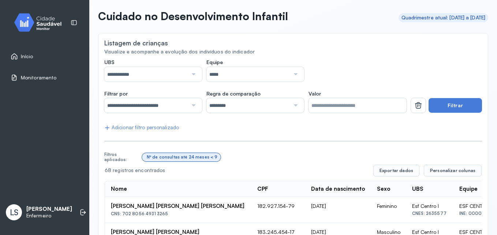
drag, startPoint x: 159, startPoint y: 105, endPoint x: 164, endPoint y: 105, distance: 5.5
click at [458, 103] on button "Filtrar" at bounding box center [455, 105] width 53 height 15
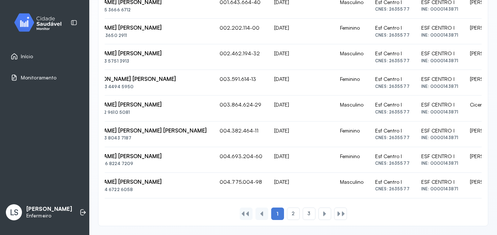
scroll to position [0, 0]
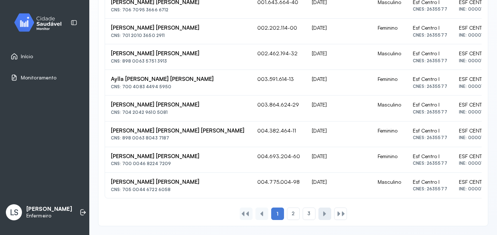
click at [324, 214] on div at bounding box center [325, 214] width 6 height 6
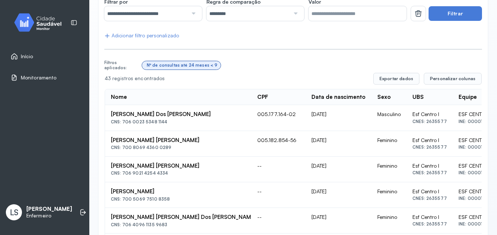
scroll to position [141, 0]
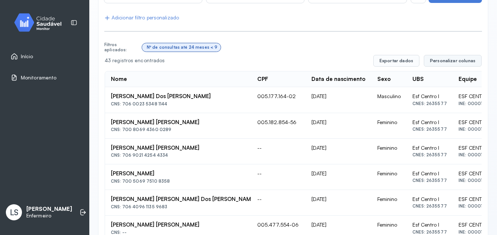
click at [451, 60] on span "Personalizar colunas" at bounding box center [452, 61] width 45 height 6
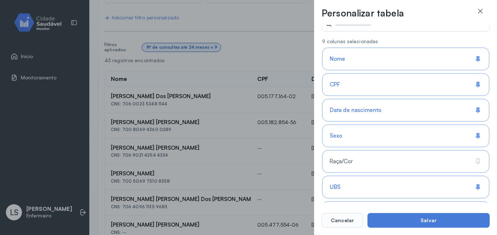
scroll to position [73, 0]
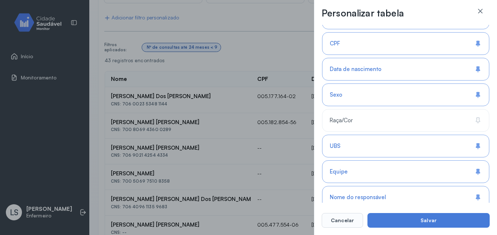
click at [391, 143] on div "UBS" at bounding box center [405, 146] width 167 height 23
click at [404, 165] on div "Equipe" at bounding box center [405, 171] width 167 height 23
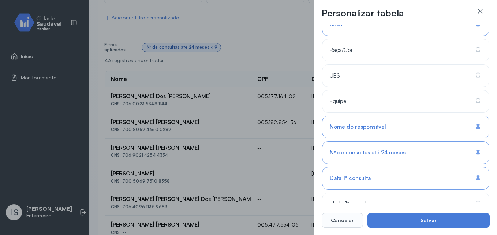
scroll to position [146, 0]
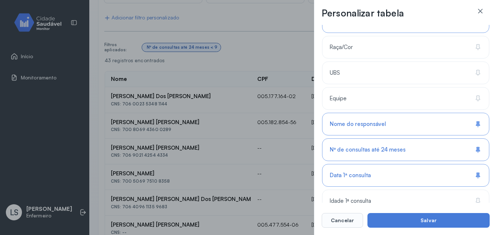
drag, startPoint x: 359, startPoint y: 96, endPoint x: 373, endPoint y: 120, distance: 28.3
click at [361, 97] on div "Equipe" at bounding box center [405, 98] width 167 height 23
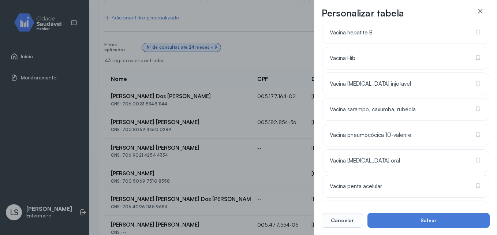
scroll to position [800, 0]
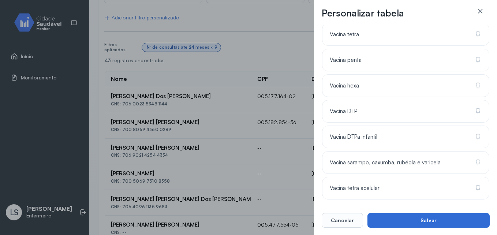
click at [397, 221] on button "Salvar" at bounding box center [429, 220] width 122 height 15
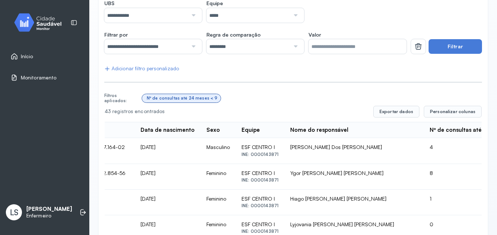
scroll to position [183, 0]
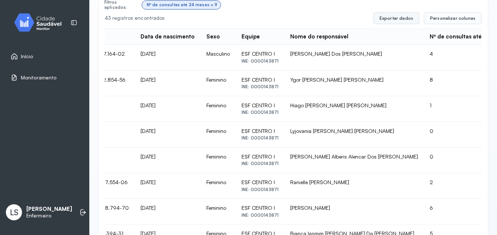
click at [388, 15] on button "Exportar dados" at bounding box center [396, 18] width 46 height 12
click at [444, 19] on span "Personalizar colunas" at bounding box center [452, 18] width 45 height 6
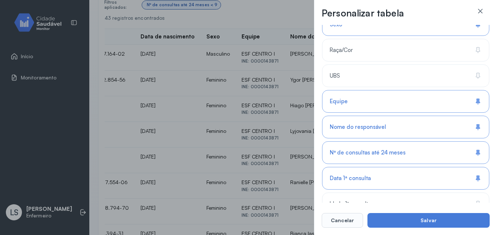
scroll to position [146, 0]
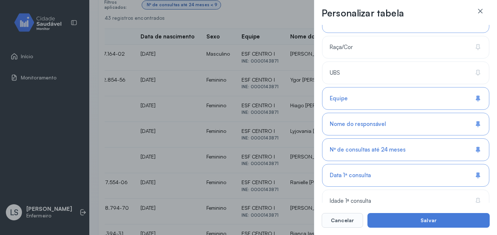
click at [387, 103] on div "Equipe" at bounding box center [405, 98] width 167 height 23
drag, startPoint x: 382, startPoint y: 172, endPoint x: 387, endPoint y: 175, distance: 6.2
click at [383, 172] on div "Data 1ª consulta" at bounding box center [405, 175] width 167 height 23
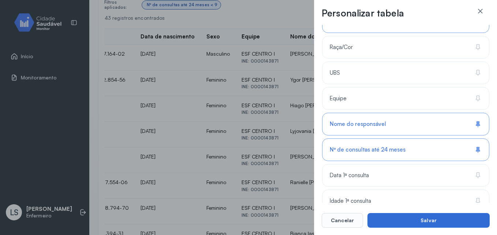
click at [404, 217] on button "Salvar" at bounding box center [429, 220] width 122 height 15
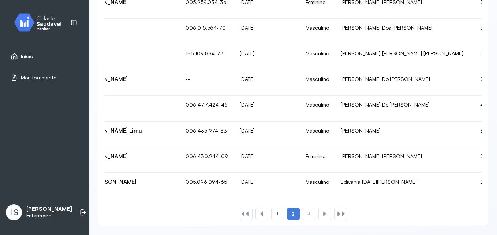
scroll to position [0, 0]
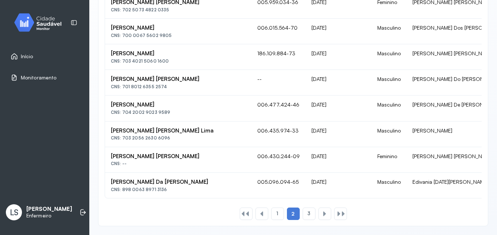
drag, startPoint x: 186, startPoint y: 179, endPoint x: 183, endPoint y: 156, distance: 23.6
drag, startPoint x: 101, startPoint y: 108, endPoint x: 106, endPoint y: 108, distance: 5.1
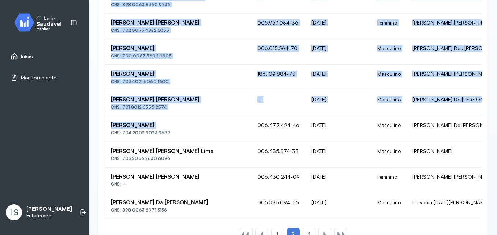
scroll to position [512, 0]
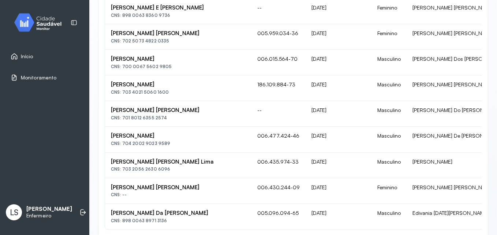
click at [199, 144] on div "CNS: 704 2002 9023 9589" at bounding box center [178, 143] width 135 height 5
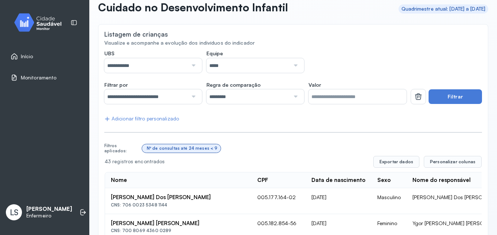
scroll to position [0, 0]
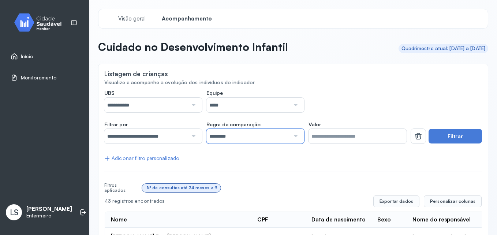
click at [237, 137] on input "*********" at bounding box center [247, 136] width 83 height 15
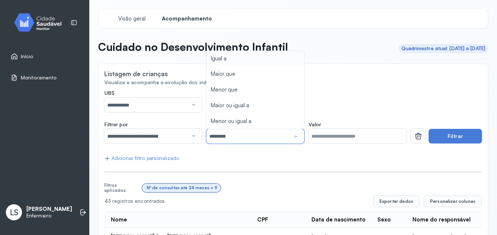
click at [353, 98] on div "**********" at bounding box center [255, 101] width 302 height 23
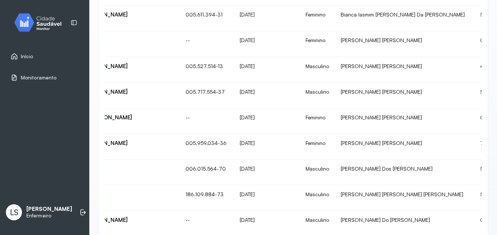
scroll to position [548, 0]
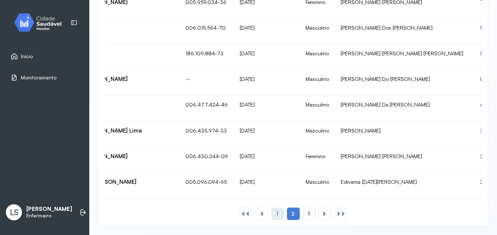
click at [276, 211] on div "1" at bounding box center [277, 214] width 13 height 12
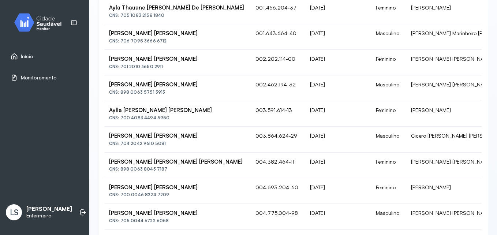
scroll to position [0, 0]
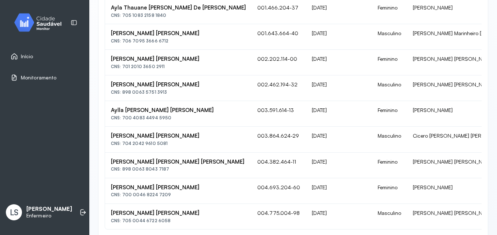
drag, startPoint x: 206, startPoint y: 189, endPoint x: 111, endPoint y: 188, distance: 94.8
click at [111, 188] on div "Maria Valentina Vasconcelos Da Silva" at bounding box center [178, 187] width 135 height 7
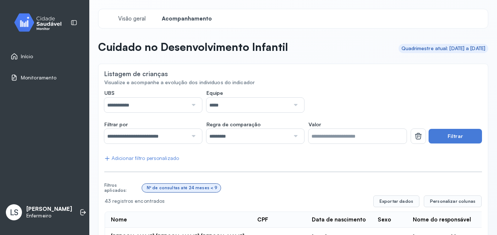
click at [357, 137] on input "*" at bounding box center [358, 136] width 98 height 15
click at [230, 136] on input "*********" at bounding box center [247, 136] width 83 height 15
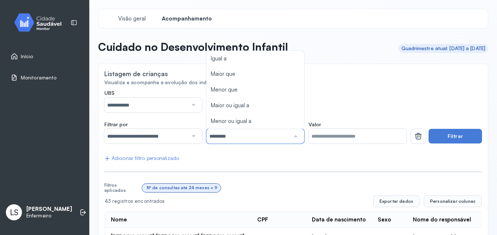
click at [166, 134] on input "**********" at bounding box center [145, 136] width 83 height 15
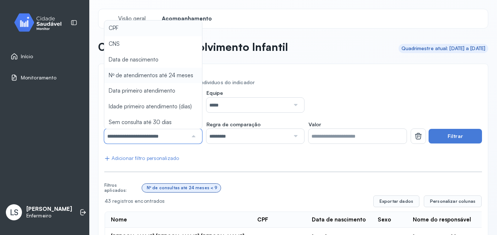
scroll to position [46, 0]
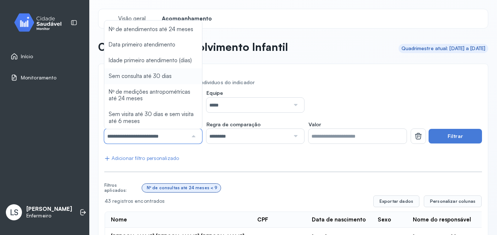
type input "*******"
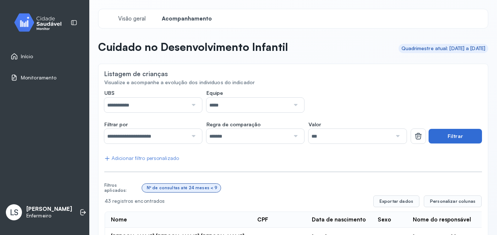
click at [459, 134] on button "Filtrar" at bounding box center [455, 136] width 53 height 15
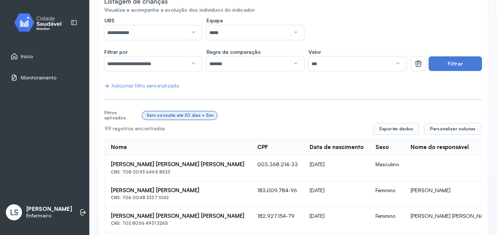
scroll to position [36, 0]
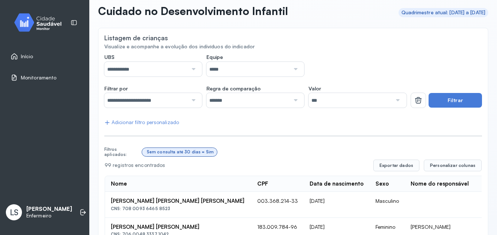
click at [282, 101] on input "*******" at bounding box center [247, 100] width 83 height 15
drag, startPoint x: 279, startPoint y: 113, endPoint x: 306, endPoint y: 105, distance: 28.5
click at [356, 97] on input "***" at bounding box center [350, 100] width 83 height 15
click at [175, 98] on input "**********" at bounding box center [145, 100] width 83 height 15
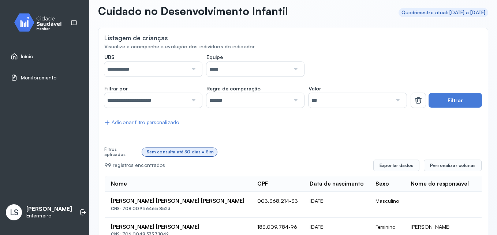
click at [41, 51] on div "Início" at bounding box center [44, 56] width 81 height 17
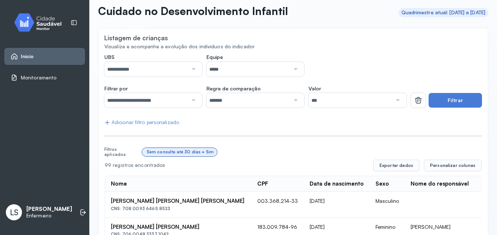
click at [39, 59] on div "Início" at bounding box center [44, 56] width 81 height 17
click at [51, 82] on div "Monitoramento" at bounding box center [44, 77] width 81 height 17
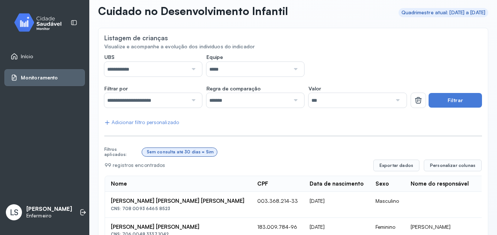
click at [52, 78] on span "Monitoramento" at bounding box center [39, 78] width 37 height 6
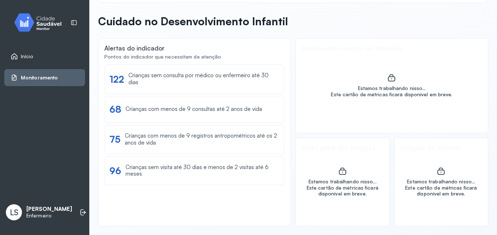
click at [49, 58] on link "Início" at bounding box center [45, 56] width 68 height 7
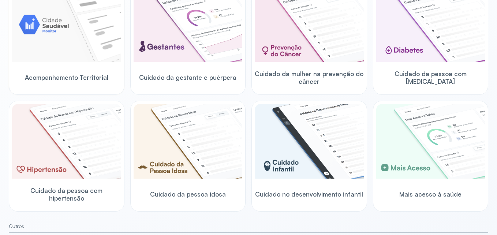
scroll to position [182, 0]
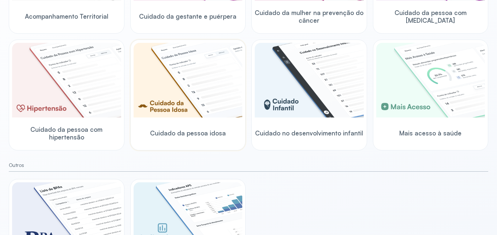
click at [220, 123] on div "Cuidado da pessoa idosa" at bounding box center [188, 133] width 109 height 28
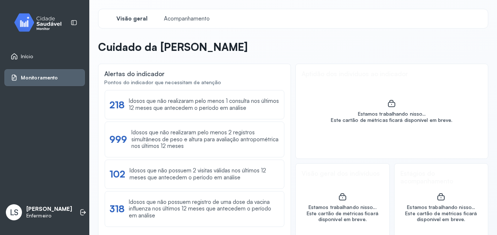
scroll to position [26, 0]
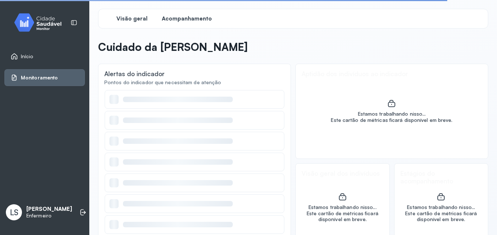
click at [189, 16] on span "Acompanhamento" at bounding box center [187, 18] width 50 height 7
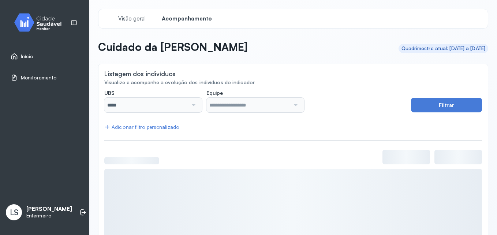
click at [38, 23] on img at bounding box center [41, 23] width 66 height 22
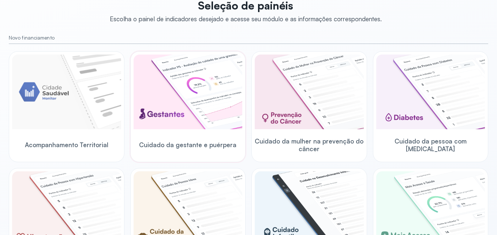
scroll to position [73, 0]
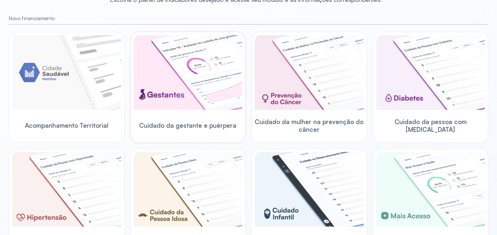
click at [201, 92] on img at bounding box center [188, 72] width 109 height 75
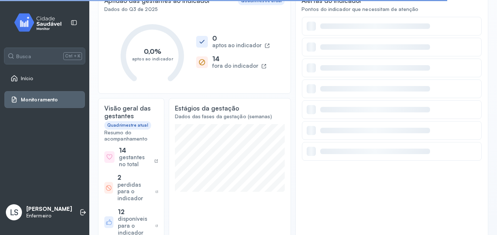
click at [221, 63] on div "fora do indicador" at bounding box center [235, 66] width 46 height 7
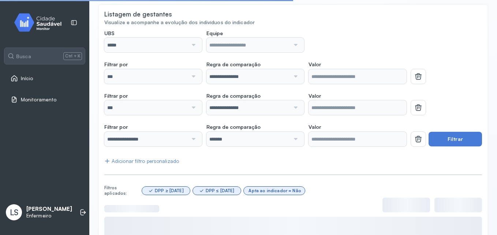
click at [174, 53] on div "**********" at bounding box center [293, 178] width 378 height 297
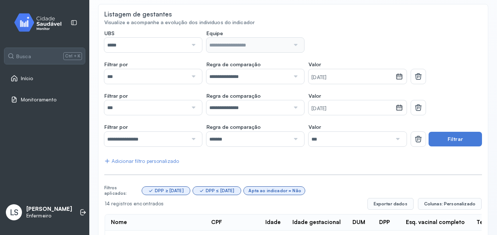
click at [191, 45] on div at bounding box center [193, 45] width 10 height 15
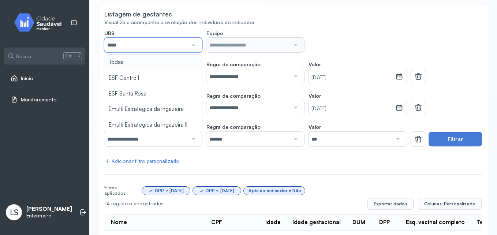
type input "*****"
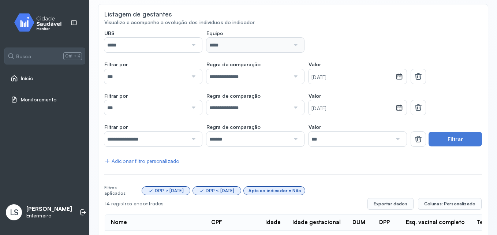
click at [171, 45] on input "*****" at bounding box center [145, 45] width 83 height 15
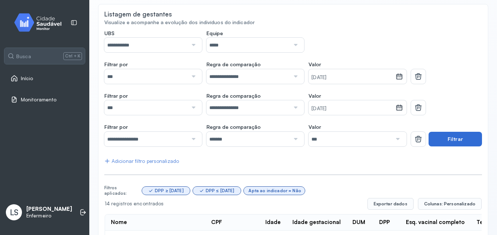
click at [440, 135] on button "Filtrar" at bounding box center [455, 139] width 53 height 15
